Goal: Complete application form

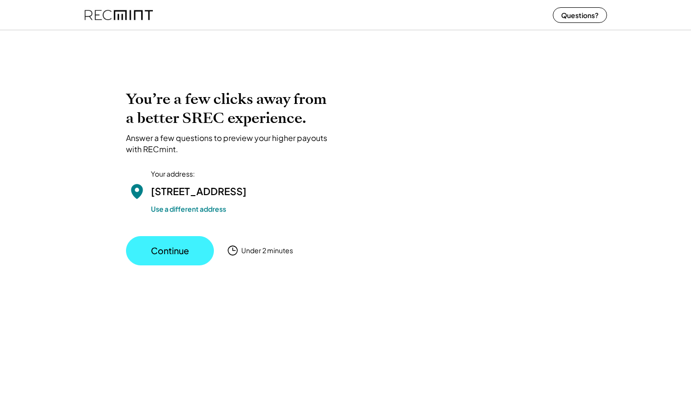
click at [182, 266] on button "Continue" at bounding box center [170, 250] width 88 height 29
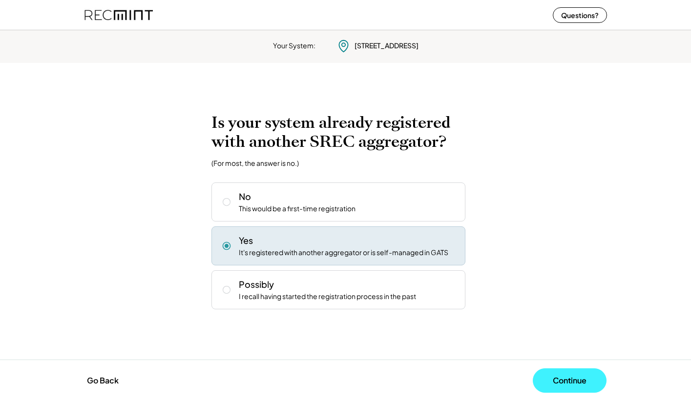
click at [568, 376] on button "Continue" at bounding box center [570, 381] width 74 height 24
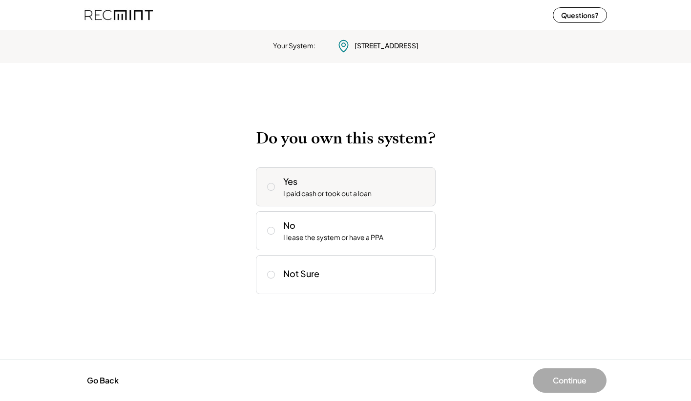
click at [268, 190] on icon at bounding box center [271, 187] width 10 height 10
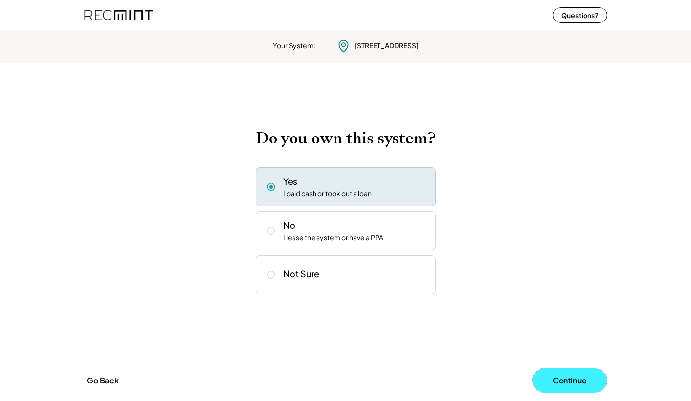
click at [545, 384] on button "Continue" at bounding box center [570, 381] width 74 height 24
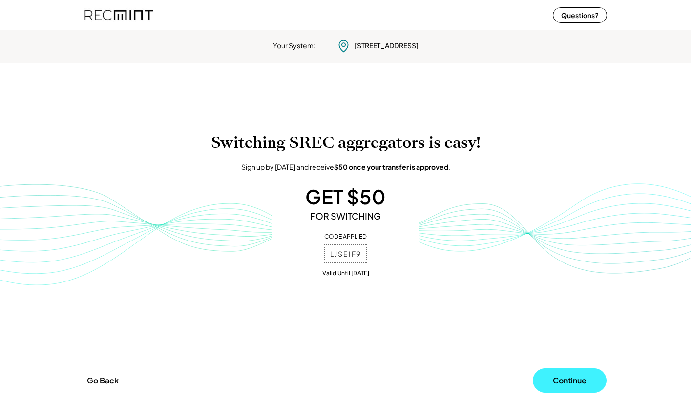
click at [562, 382] on button "Continue" at bounding box center [570, 381] width 74 height 24
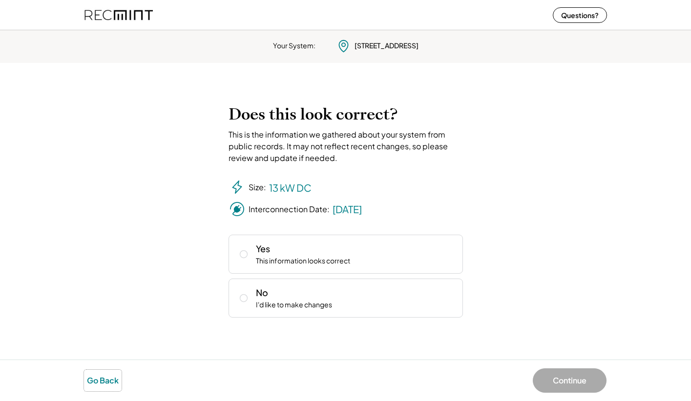
click at [105, 378] on button "Go Back" at bounding box center [103, 380] width 38 height 21
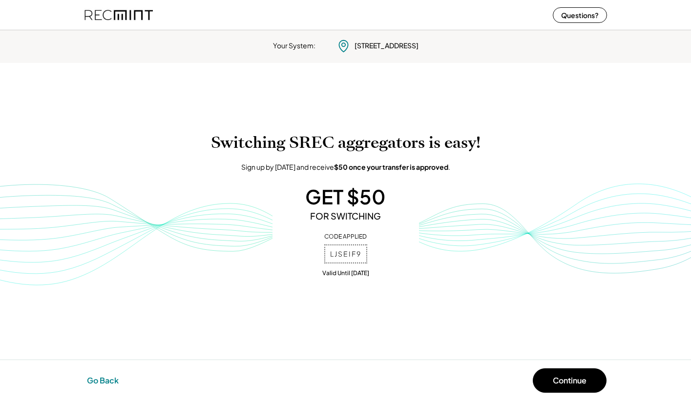
click at [105, 378] on button "Go Back" at bounding box center [103, 380] width 38 height 21
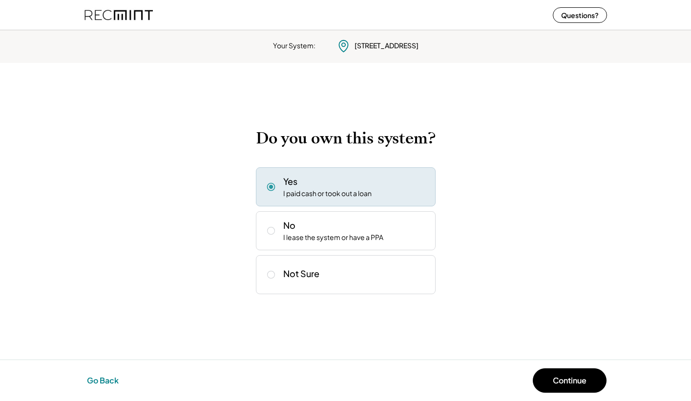
click at [105, 378] on button "Go Back" at bounding box center [103, 380] width 38 height 21
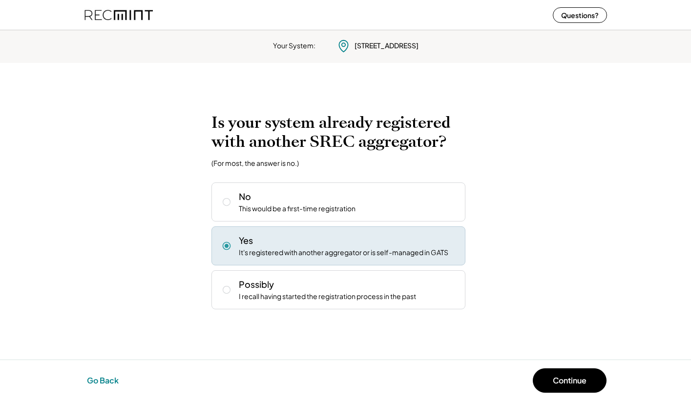
click at [110, 390] on button "Go Back" at bounding box center [103, 380] width 38 height 21
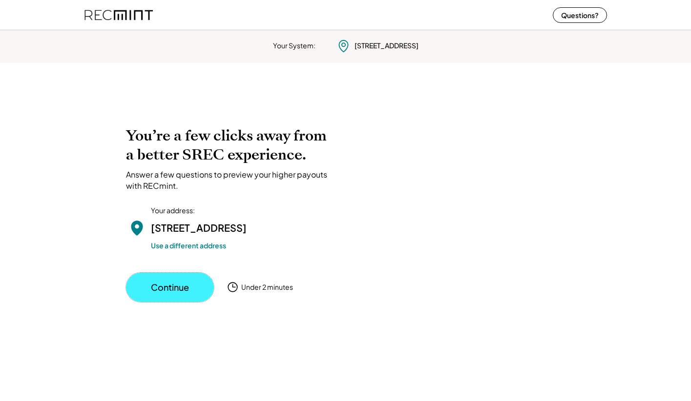
click at [174, 302] on button "Continue" at bounding box center [170, 287] width 88 height 29
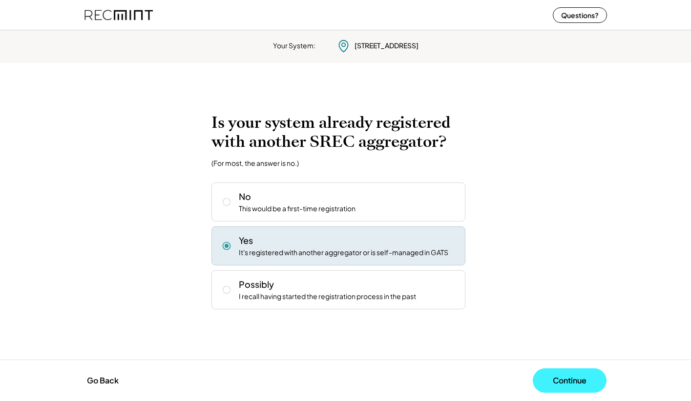
click at [564, 373] on button "Continue" at bounding box center [570, 381] width 74 height 24
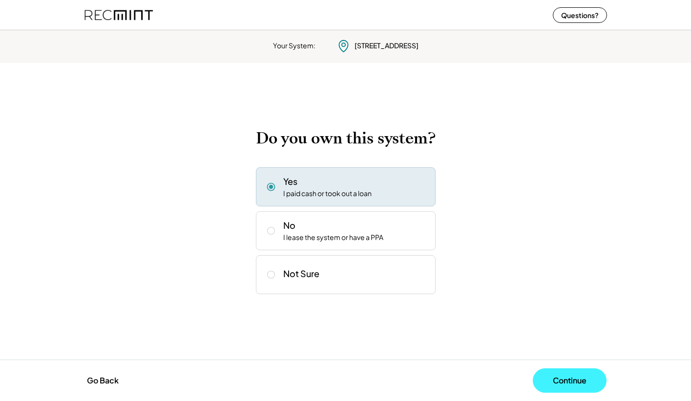
click at [556, 380] on button "Continue" at bounding box center [570, 381] width 74 height 24
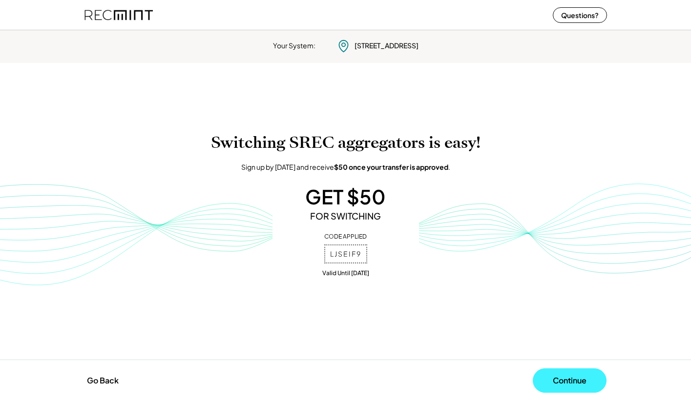
click at [557, 381] on button "Continue" at bounding box center [570, 381] width 74 height 24
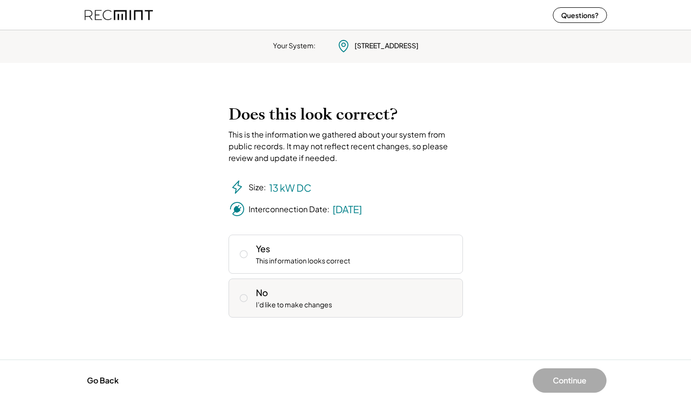
click at [263, 288] on div "No" at bounding box center [262, 293] width 12 height 12
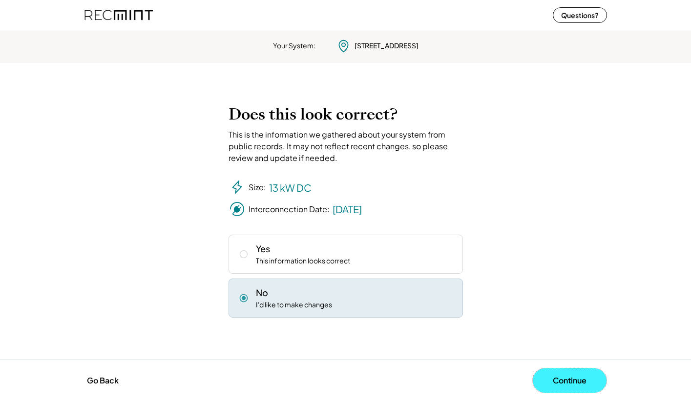
click at [559, 383] on button "Continue" at bounding box center [570, 381] width 74 height 24
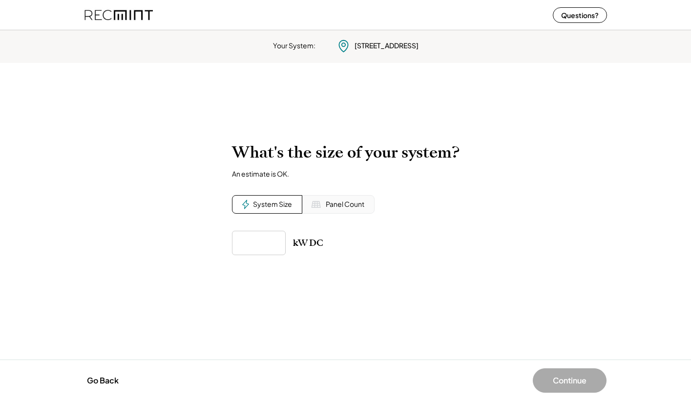
click at [268, 248] on input "input" at bounding box center [259, 243] width 54 height 24
type input "******"
click at [99, 373] on button "Go Back" at bounding box center [103, 380] width 38 height 21
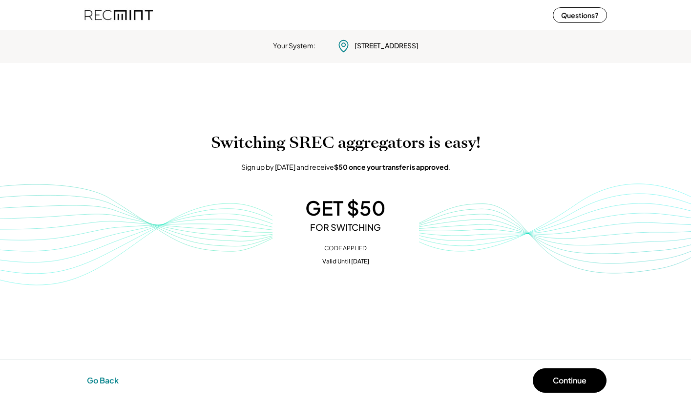
click at [99, 373] on button "Go Back" at bounding box center [103, 380] width 38 height 21
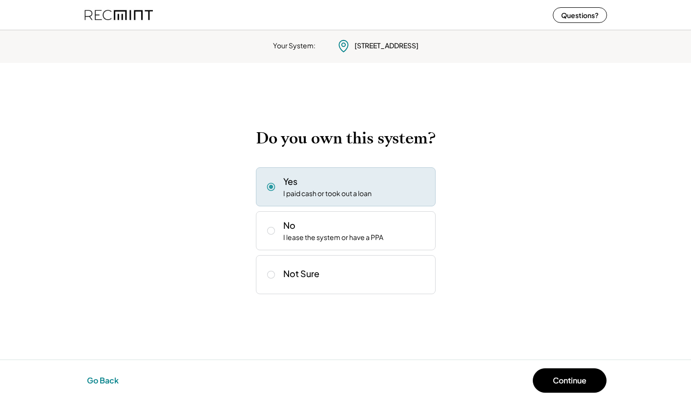
click at [99, 382] on button "Go Back" at bounding box center [103, 380] width 38 height 21
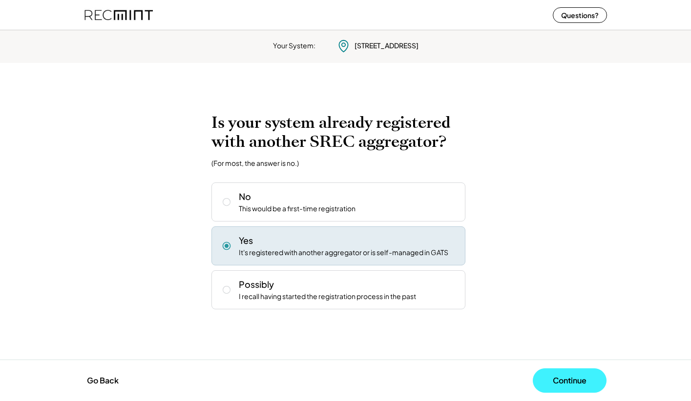
click at [551, 378] on button "Continue" at bounding box center [570, 381] width 74 height 24
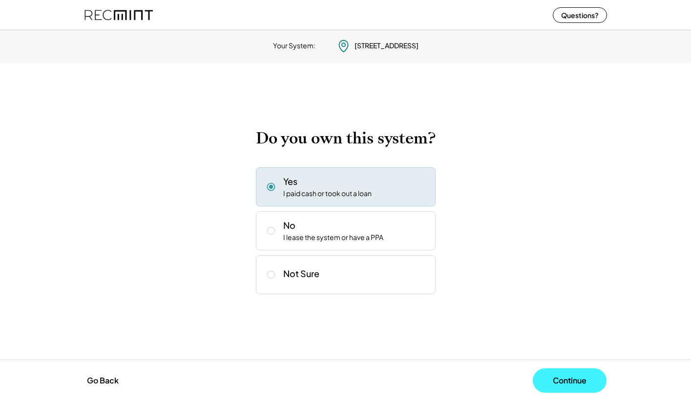
click at [551, 378] on button "Continue" at bounding box center [570, 381] width 74 height 24
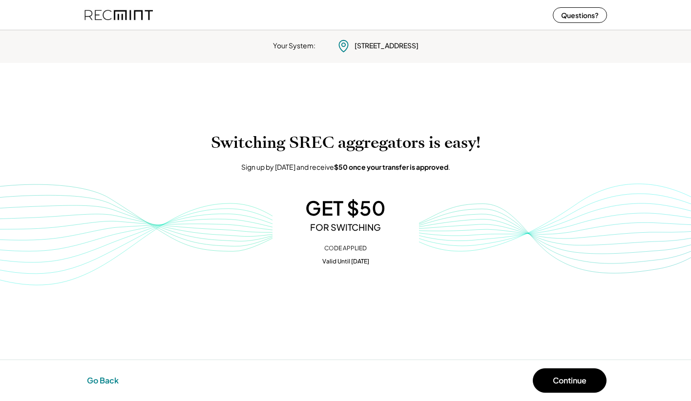
click at [113, 382] on button "Go Back" at bounding box center [103, 380] width 38 height 21
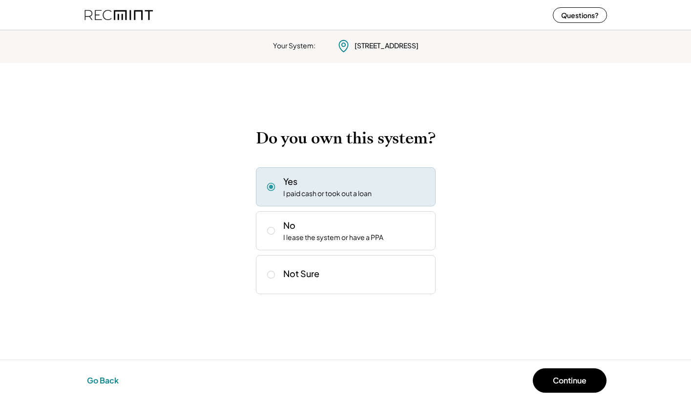
click at [113, 382] on button "Go Back" at bounding box center [103, 380] width 38 height 21
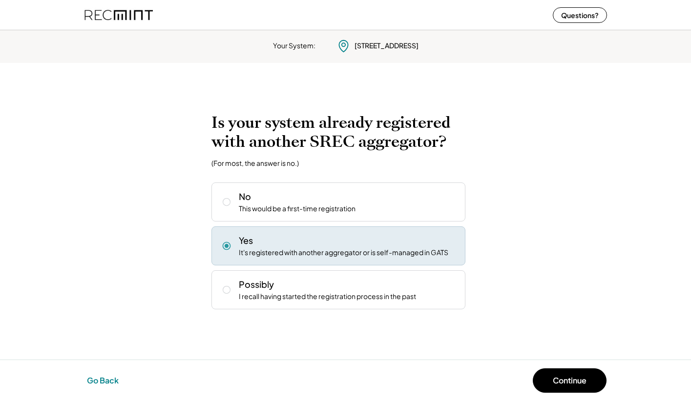
click at [113, 382] on button "Go Back" at bounding box center [103, 380] width 38 height 21
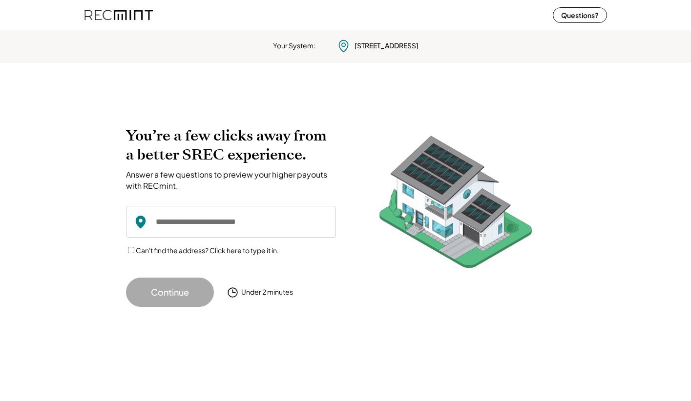
click at [181, 222] on input "input" at bounding box center [231, 222] width 210 height 32
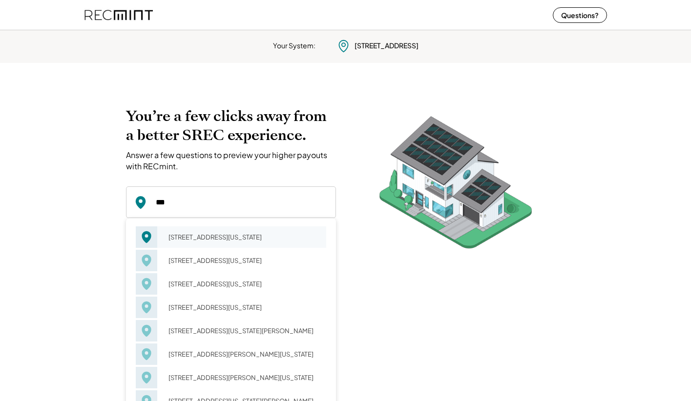
click at [212, 237] on div "123 65th St Virginia Beach, VA 23451" at bounding box center [244, 237] width 164 height 14
type input "**********"
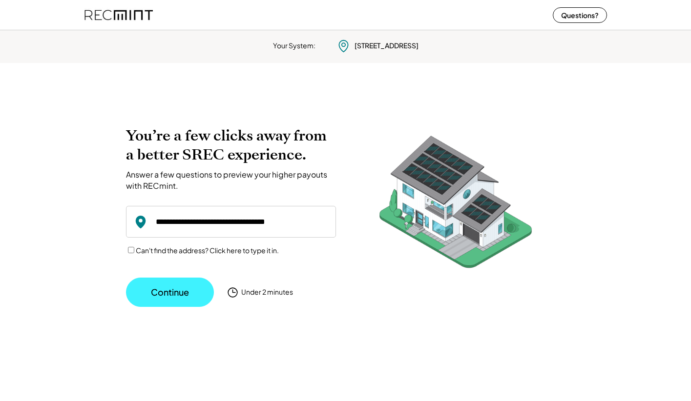
click at [183, 278] on button "Continue" at bounding box center [170, 292] width 88 height 29
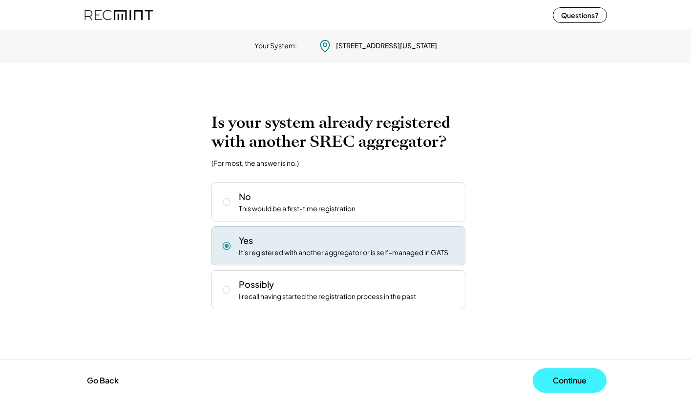
click at [566, 378] on button "Continue" at bounding box center [570, 381] width 74 height 24
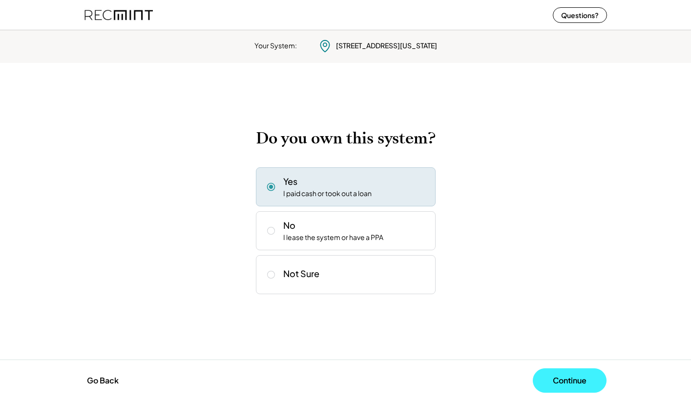
click at [561, 379] on button "Continue" at bounding box center [570, 381] width 74 height 24
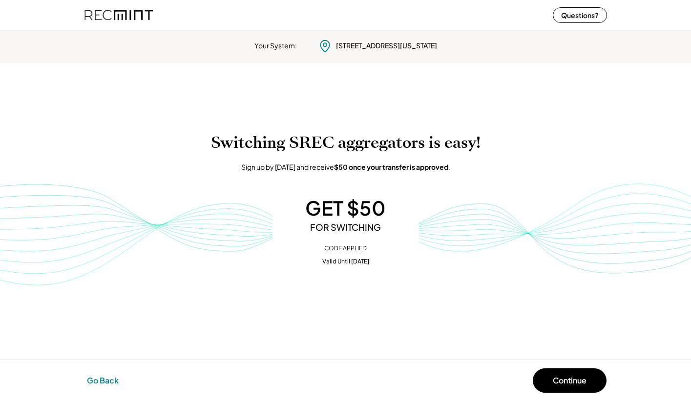
click at [111, 374] on button "Go Back" at bounding box center [103, 380] width 38 height 21
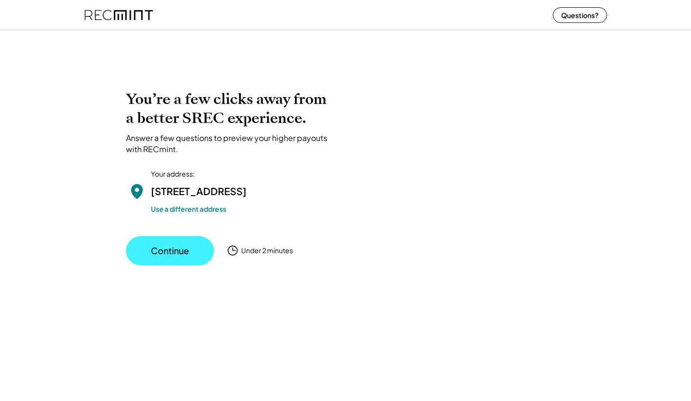
click at [175, 266] on button "Continue" at bounding box center [170, 250] width 88 height 29
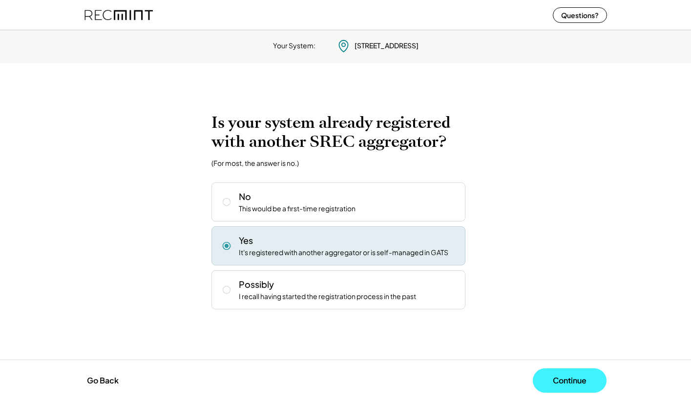
click at [573, 381] on button "Continue" at bounding box center [570, 381] width 74 height 24
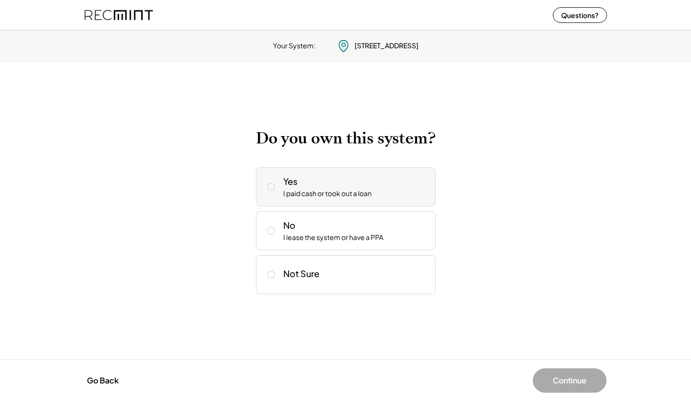
click at [306, 186] on div "Yes I paid cash or took out a loan" at bounding box center [355, 186] width 144 height 23
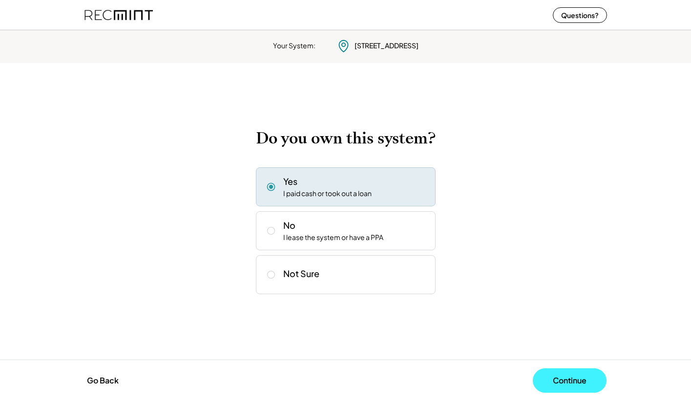
click at [559, 383] on button "Continue" at bounding box center [570, 381] width 74 height 24
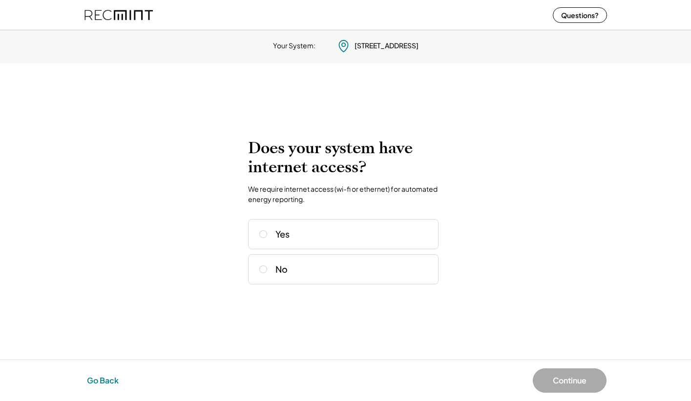
click at [96, 380] on button "Go Back" at bounding box center [103, 380] width 38 height 21
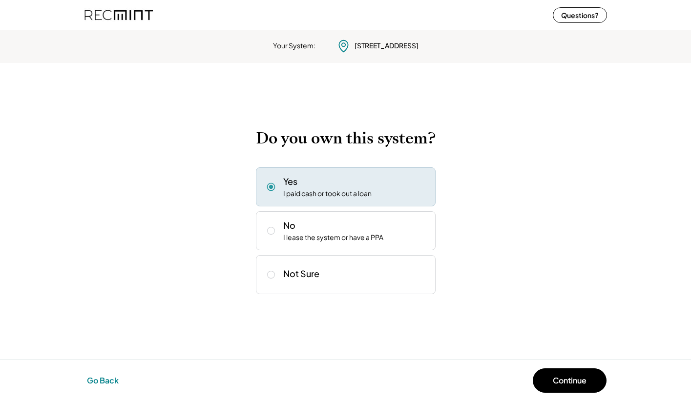
click at [96, 380] on button "Go Back" at bounding box center [103, 380] width 38 height 21
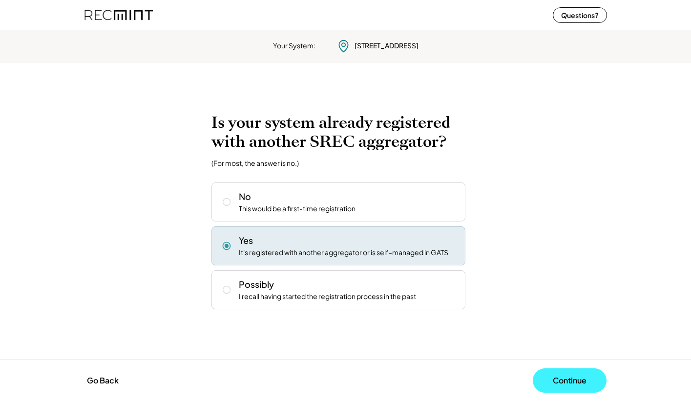
click at [594, 388] on button "Continue" at bounding box center [570, 381] width 74 height 24
click at [576, 387] on button "Continue" at bounding box center [570, 381] width 74 height 24
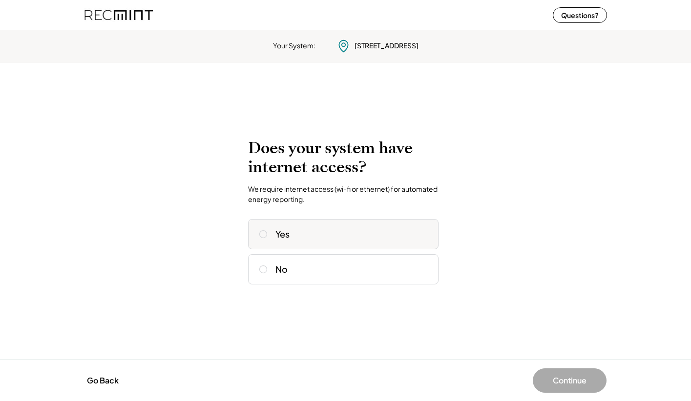
click at [289, 238] on div "Yes" at bounding box center [282, 234] width 14 height 10
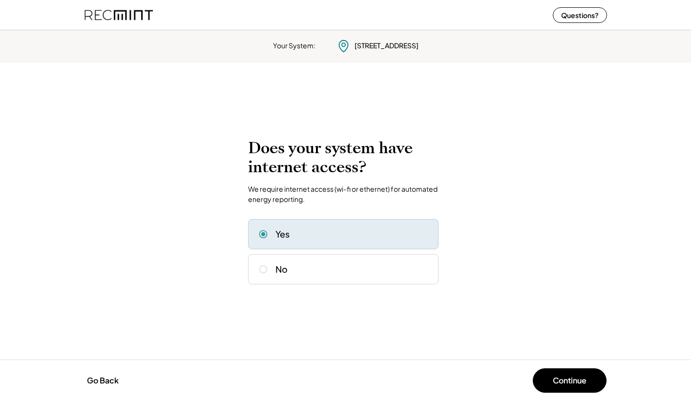
click at [553, 365] on div "Go Back Continue" at bounding box center [345, 380] width 691 height 41
click at [562, 380] on button "Continue" at bounding box center [570, 381] width 74 height 24
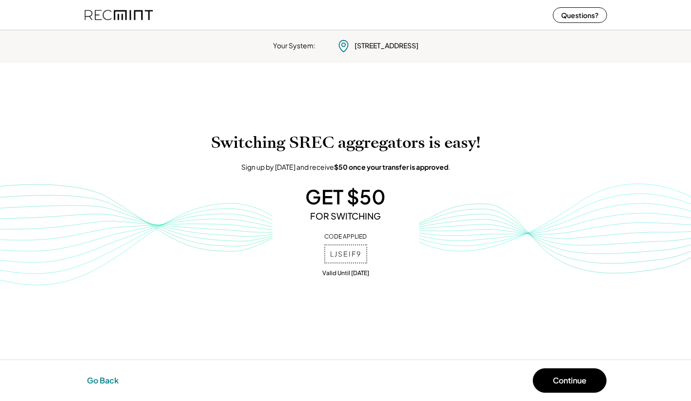
click at [94, 379] on button "Go Back" at bounding box center [103, 380] width 38 height 21
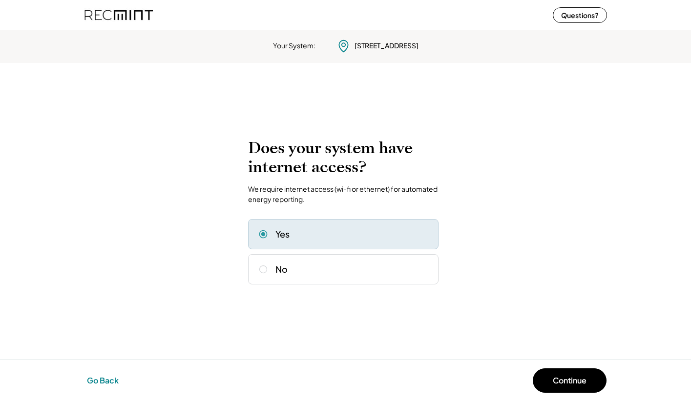
click at [94, 379] on button "Go Back" at bounding box center [103, 380] width 38 height 21
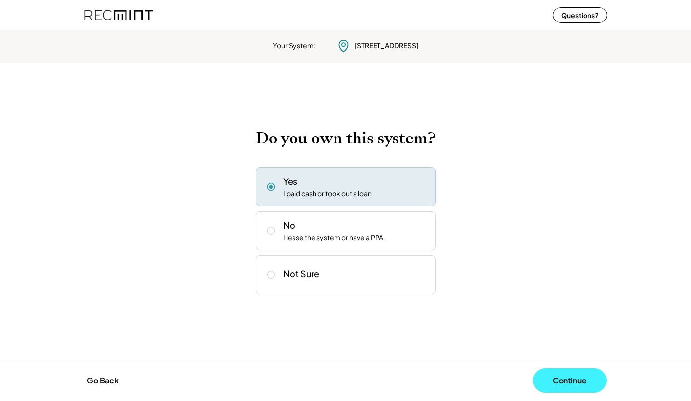
click at [535, 385] on button "Continue" at bounding box center [570, 381] width 74 height 24
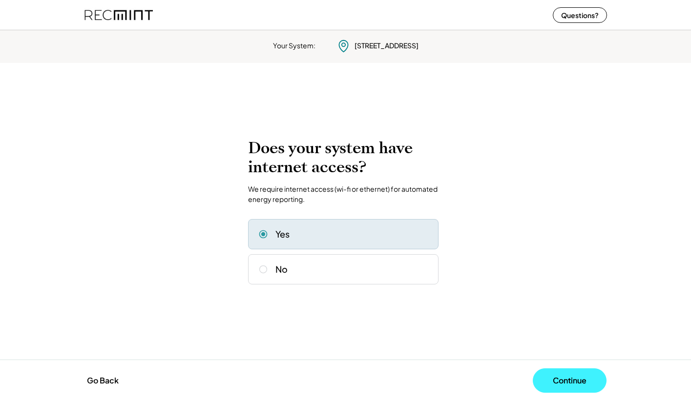
click at [535, 385] on button "Continue" at bounding box center [570, 381] width 74 height 24
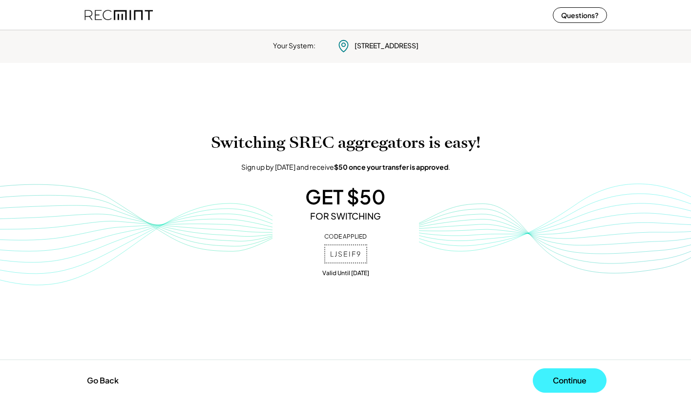
click at [560, 384] on button "Continue" at bounding box center [570, 381] width 74 height 24
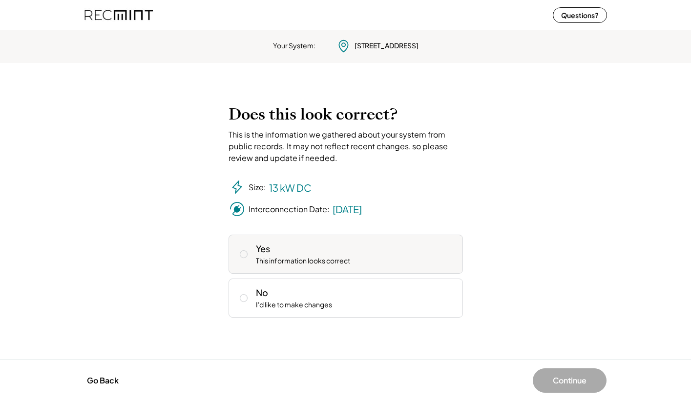
click at [279, 250] on div "Yes This information looks correct" at bounding box center [355, 254] width 199 height 23
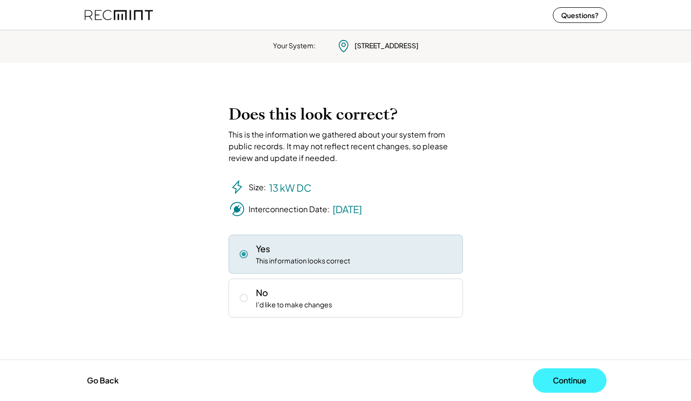
click at [570, 384] on button "Continue" at bounding box center [570, 381] width 74 height 24
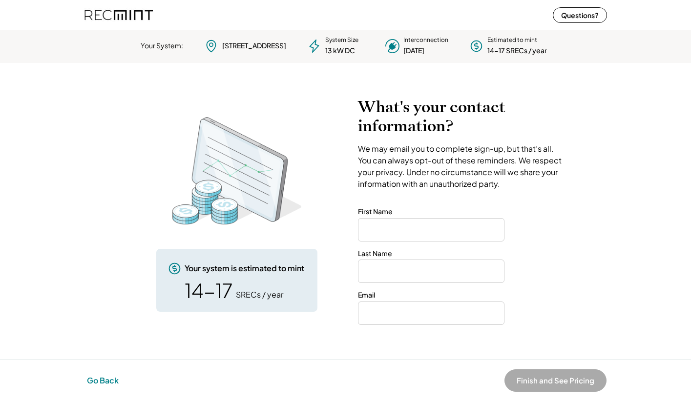
click at [105, 375] on button "Go Back" at bounding box center [103, 380] width 38 height 21
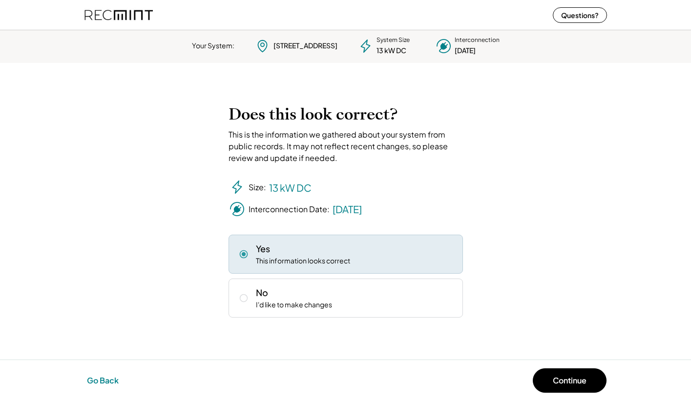
click at [105, 375] on button "Go Back" at bounding box center [103, 380] width 38 height 21
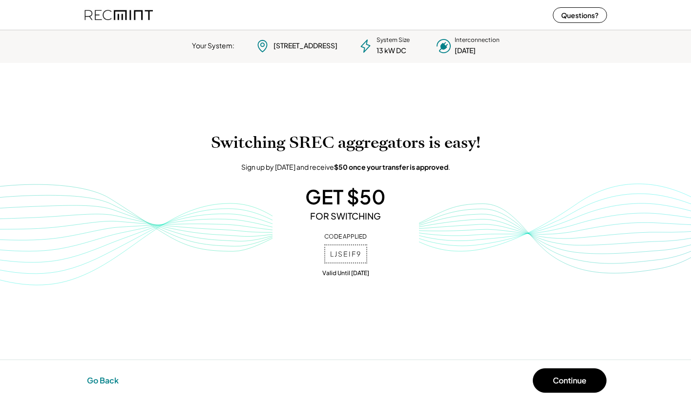
click at [105, 375] on button "Go Back" at bounding box center [103, 380] width 38 height 21
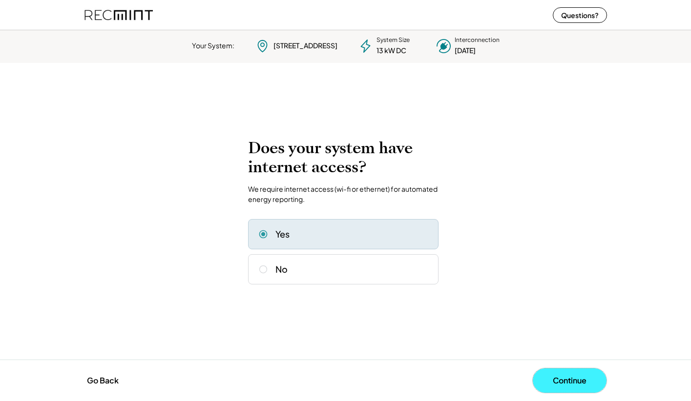
click at [573, 375] on button "Continue" at bounding box center [570, 381] width 74 height 24
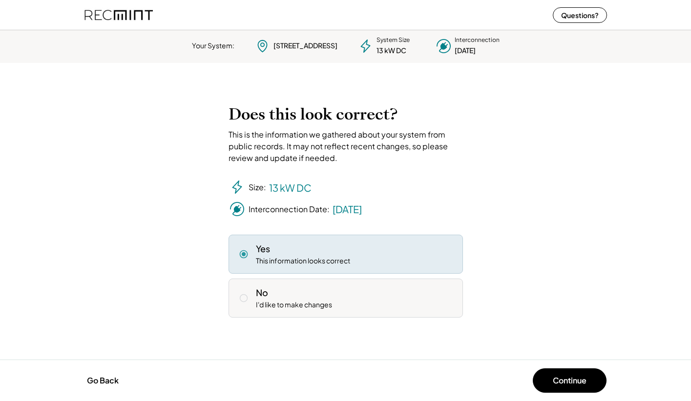
click at [276, 308] on div "I'd like to make changes" at bounding box center [294, 305] width 76 height 10
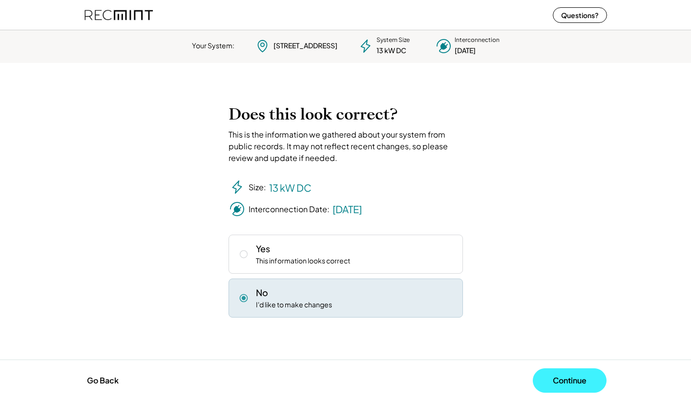
click at [565, 375] on button "Continue" at bounding box center [570, 381] width 74 height 24
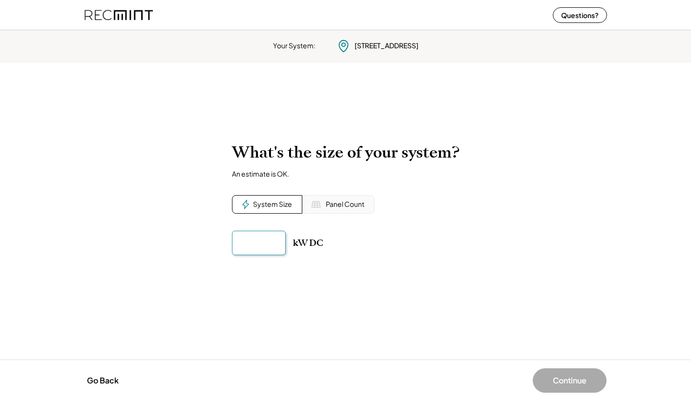
click at [239, 242] on input "input" at bounding box center [259, 243] width 54 height 24
type input "******"
click at [380, 301] on div "Your System: [STREET_ADDRESS] System Size kW DC Interconnection Estimated to mi…" at bounding box center [345, 213] width 691 height 375
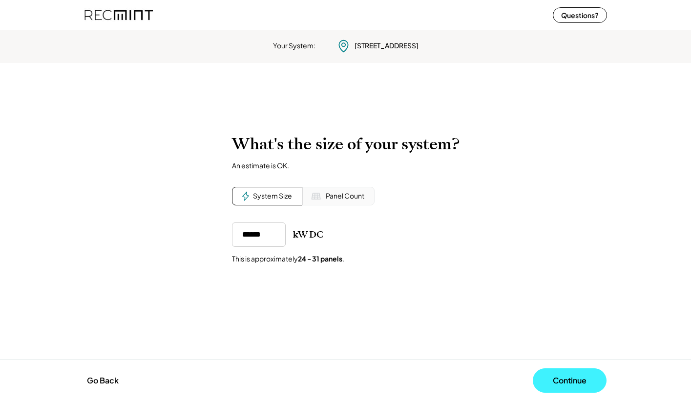
click at [560, 387] on button "Continue" at bounding box center [570, 381] width 74 height 24
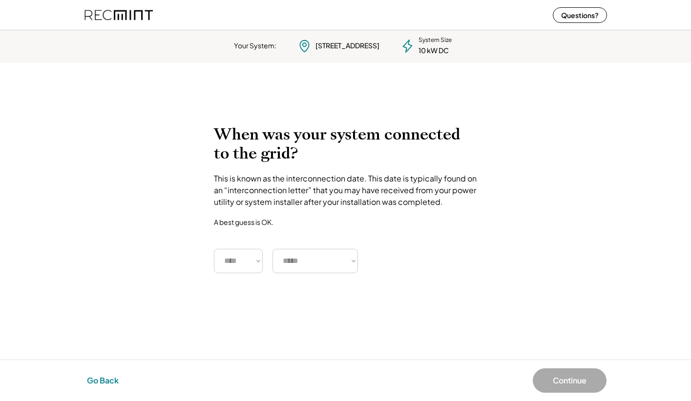
click at [110, 383] on button "Go Back" at bounding box center [103, 380] width 38 height 21
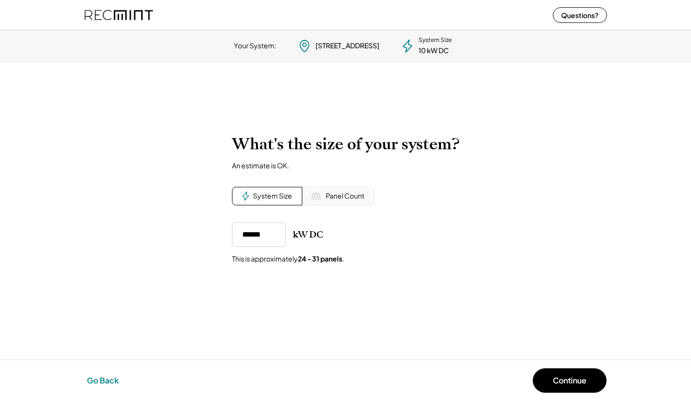
click at [110, 383] on button "Go Back" at bounding box center [103, 380] width 38 height 21
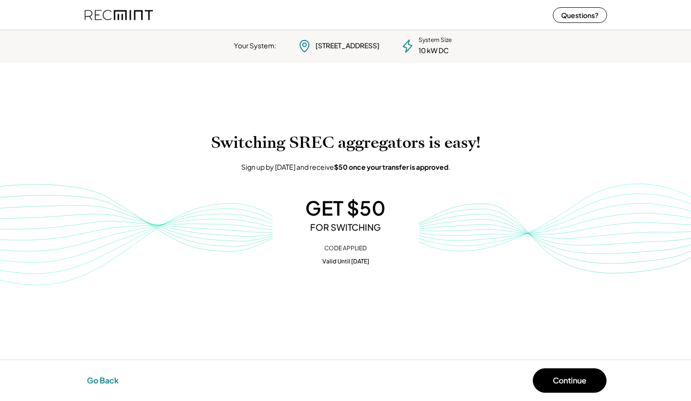
click at [110, 383] on button "Go Back" at bounding box center [103, 380] width 38 height 21
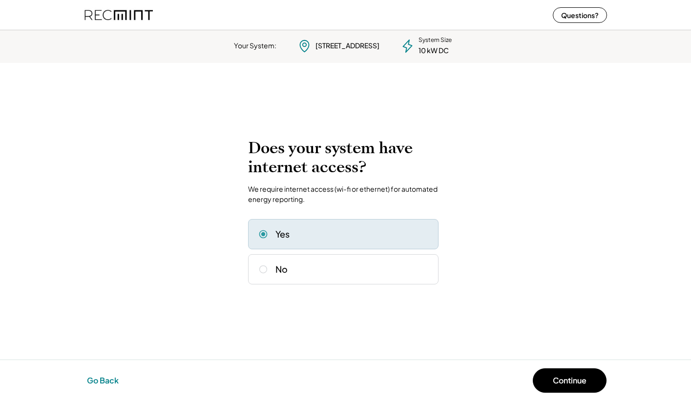
click at [110, 383] on button "Go Back" at bounding box center [103, 380] width 38 height 21
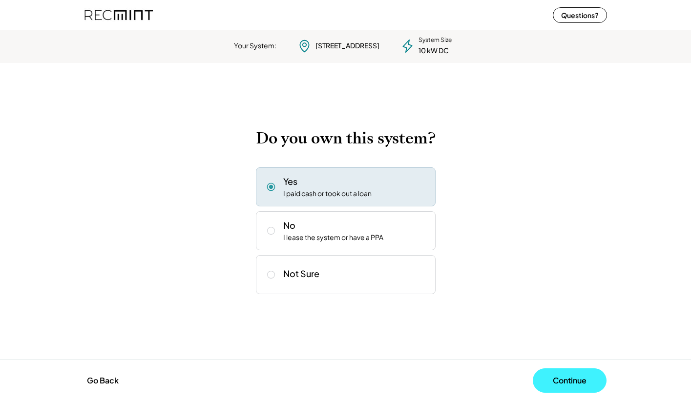
click at [555, 377] on button "Continue" at bounding box center [570, 381] width 74 height 24
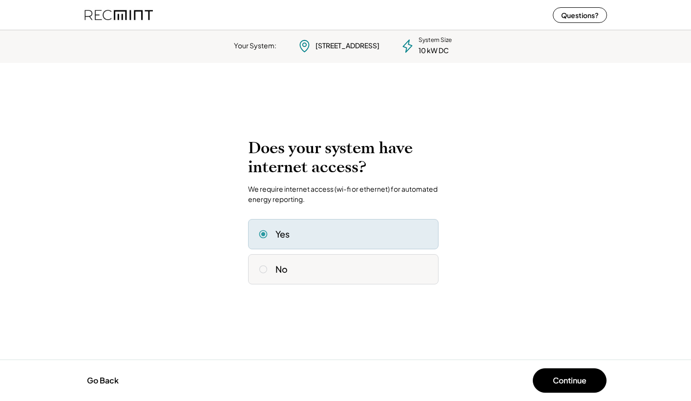
click at [301, 266] on div "No" at bounding box center [352, 270] width 155 height 10
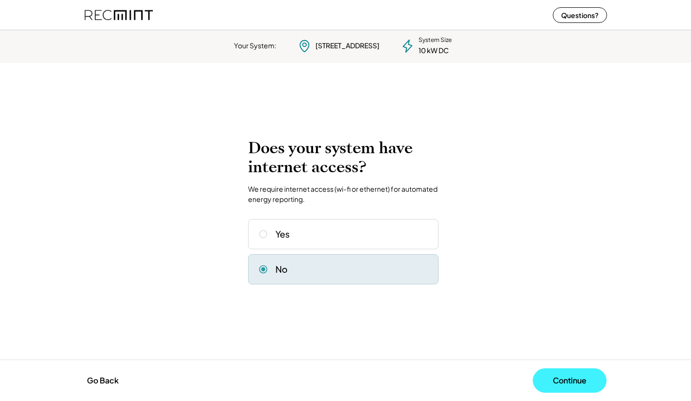
click at [564, 379] on button "Continue" at bounding box center [570, 381] width 74 height 24
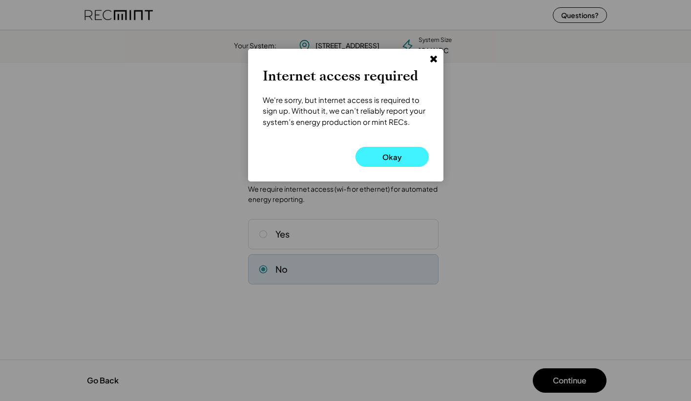
click at [391, 157] on button "Okay" at bounding box center [391, 157] width 73 height 20
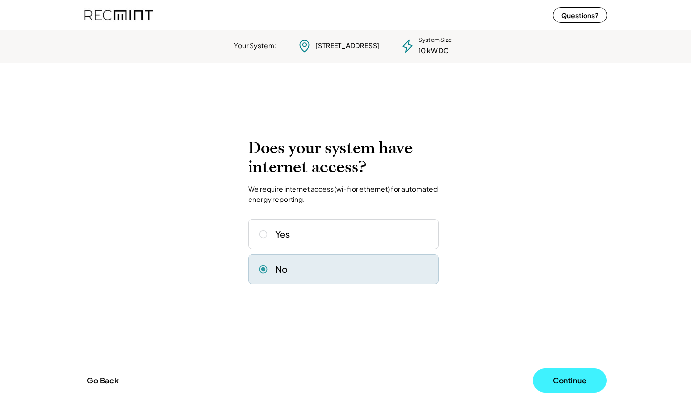
click at [574, 382] on button "Continue" at bounding box center [570, 381] width 74 height 24
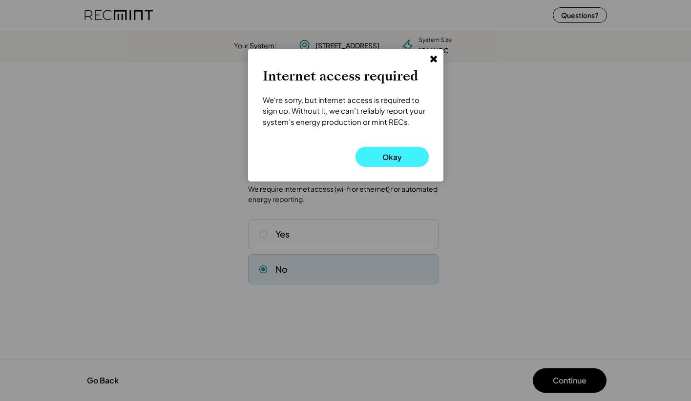
click at [381, 150] on button "Okay" at bounding box center [391, 157] width 73 height 20
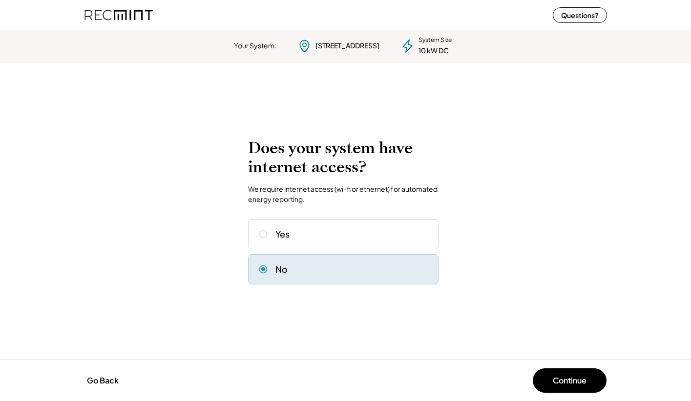
click at [351, 241] on div "Yes" at bounding box center [343, 234] width 190 height 30
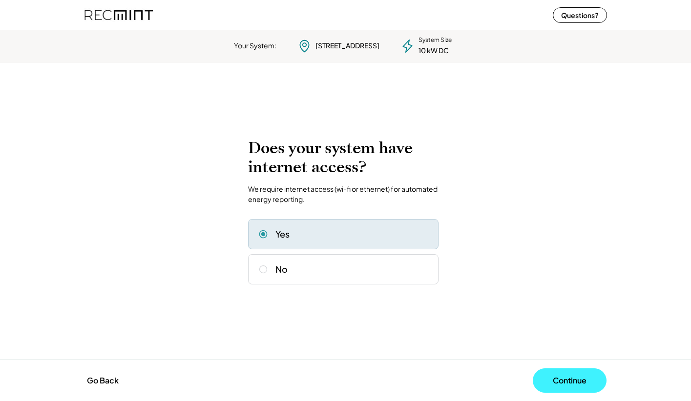
click at [569, 374] on button "Continue" at bounding box center [570, 381] width 74 height 24
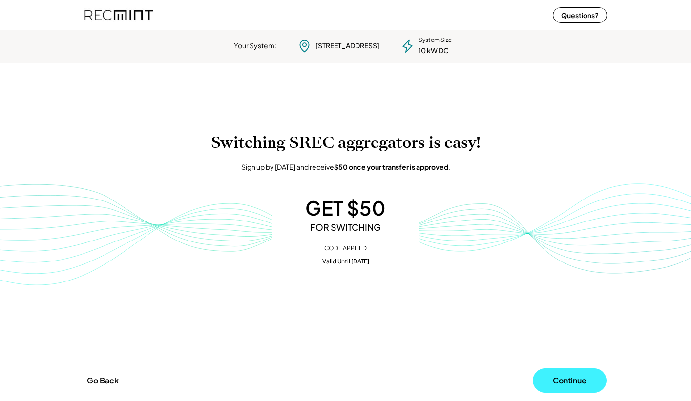
click at [569, 372] on button "Continue" at bounding box center [570, 381] width 74 height 24
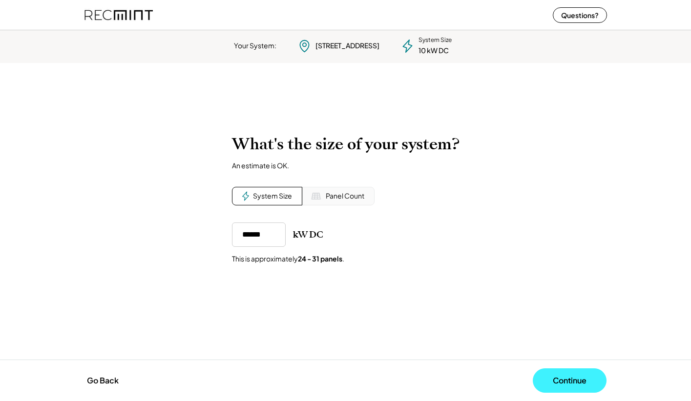
click at [569, 372] on button "Continue" at bounding box center [570, 381] width 74 height 24
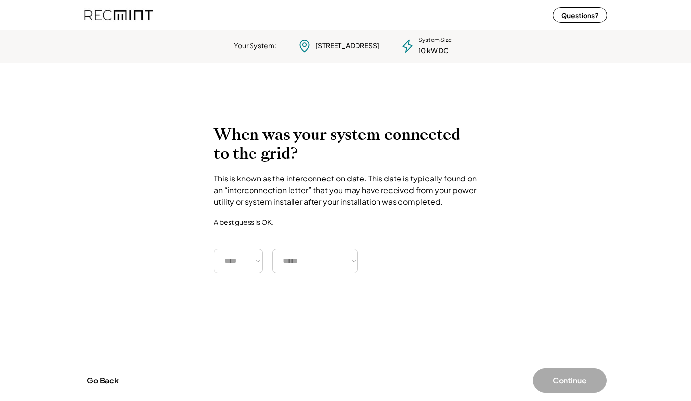
click at [228, 260] on select "**** **** **** **** **** **** **** **** **** **** **** **** **** **** ****" at bounding box center [238, 261] width 49 height 24
select select "****"
click at [214, 249] on select "**** **** **** **** **** **** **** **** **** **** **** **** **** **** ****" at bounding box center [238, 261] width 49 height 24
click at [303, 327] on div "Your System: [STREET_ADDRESS] System Size 10 kW DC Interconnection Estimated to…" at bounding box center [345, 213] width 691 height 375
click at [323, 253] on select "***** ******* ******** ***** ***** *** **** **** ****** ********* ******* *****…" at bounding box center [314, 261] width 85 height 24
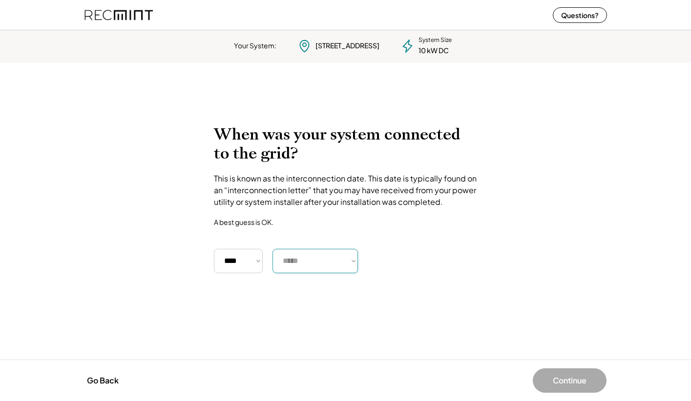
select select "*******"
click at [272, 249] on select "***** ******* ******** ***** ***** *** **** **** ****** ********* ******* *****…" at bounding box center [314, 261] width 85 height 24
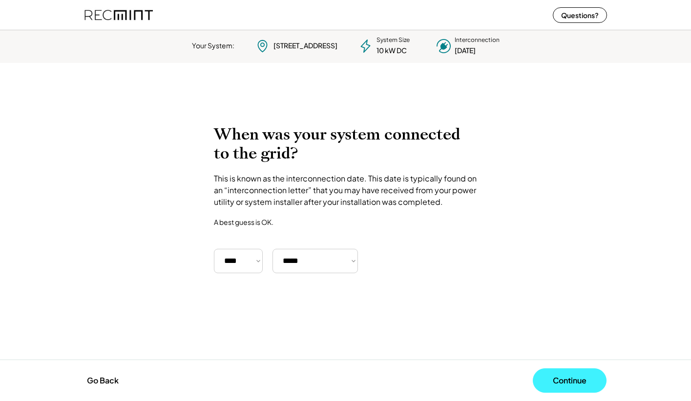
click at [564, 383] on button "Continue" at bounding box center [570, 381] width 74 height 24
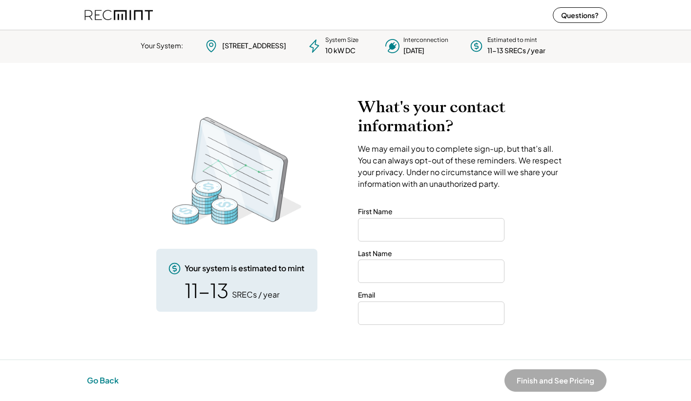
click at [104, 373] on button "Go Back" at bounding box center [103, 380] width 38 height 21
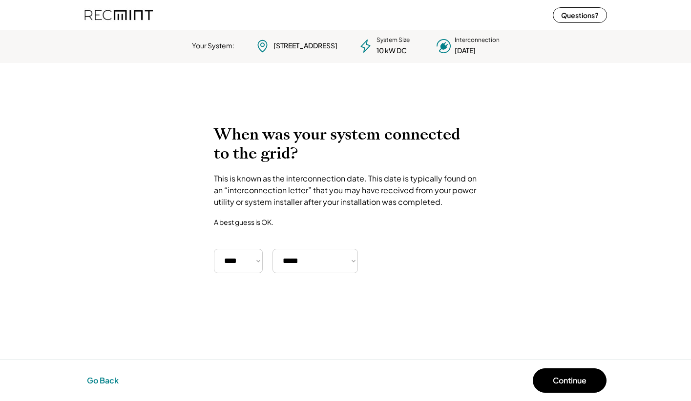
click at [103, 381] on button "Go Back" at bounding box center [103, 380] width 38 height 21
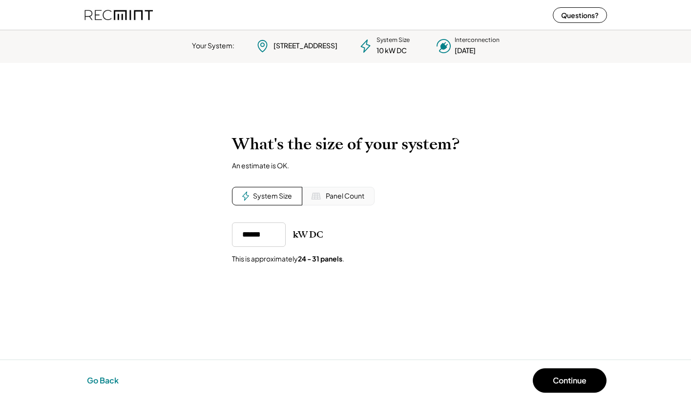
click at [103, 381] on button "Go Back" at bounding box center [103, 380] width 38 height 21
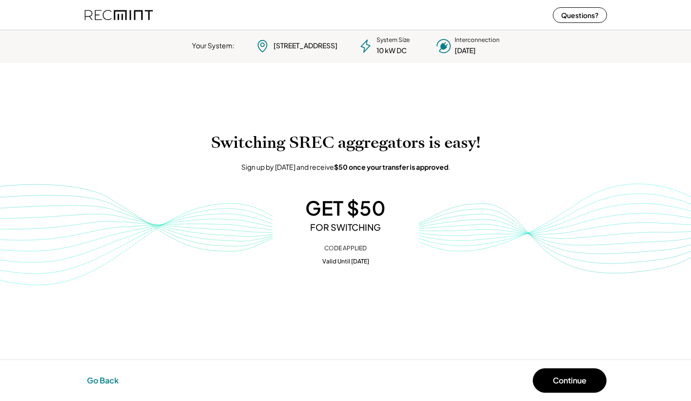
click at [105, 386] on button "Go Back" at bounding box center [103, 380] width 38 height 21
